Goal: Check status

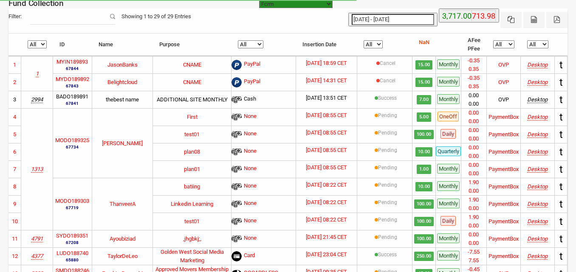
select select "https://subscription.myfundbox.com"
select select "100"
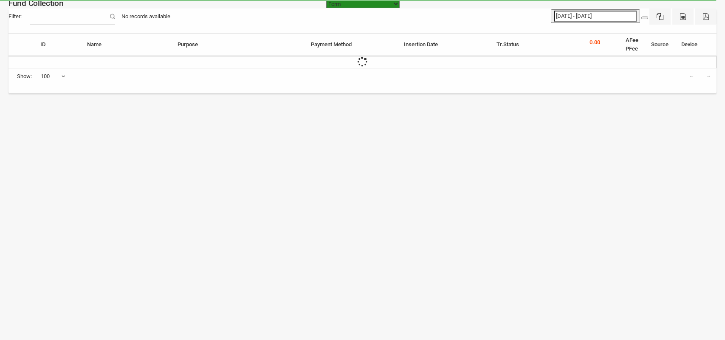
select select "100"
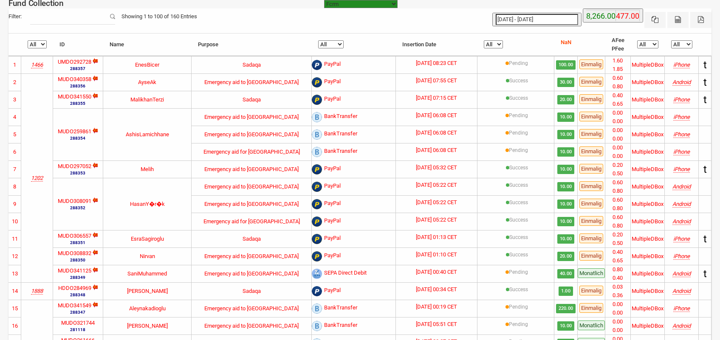
drag, startPoint x: 461, startPoint y: 323, endPoint x: 409, endPoint y: 324, distance: 52.3
click at [412, 326] on td "[DATE] 05:51 CET" at bounding box center [437, 325] width 82 height 17
drag, startPoint x: 410, startPoint y: 324, endPoint x: 451, endPoint y: 324, distance: 41.2
click at [451, 324] on small at bounding box center [402, 326] width 109 height 11
click at [415, 325] on small at bounding box center [402, 326] width 109 height 11
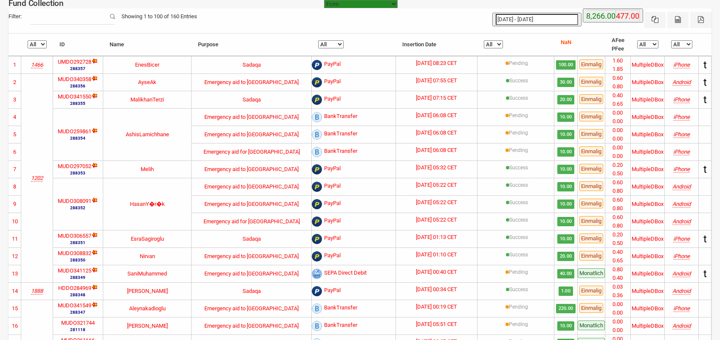
click at [415, 325] on small at bounding box center [402, 326] width 109 height 11
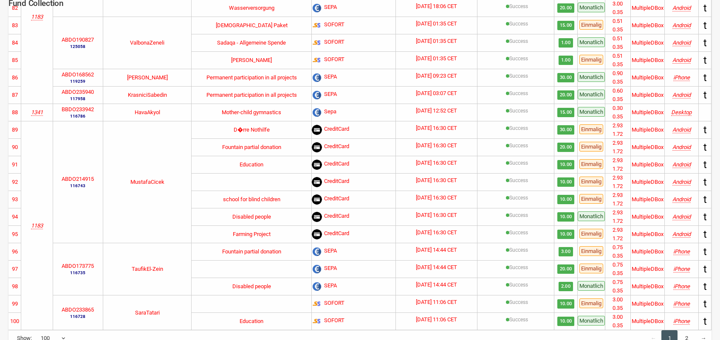
click at [690, 331] on link "2" at bounding box center [686, 339] width 16 height 16
